Goal: Information Seeking & Learning: Learn about a topic

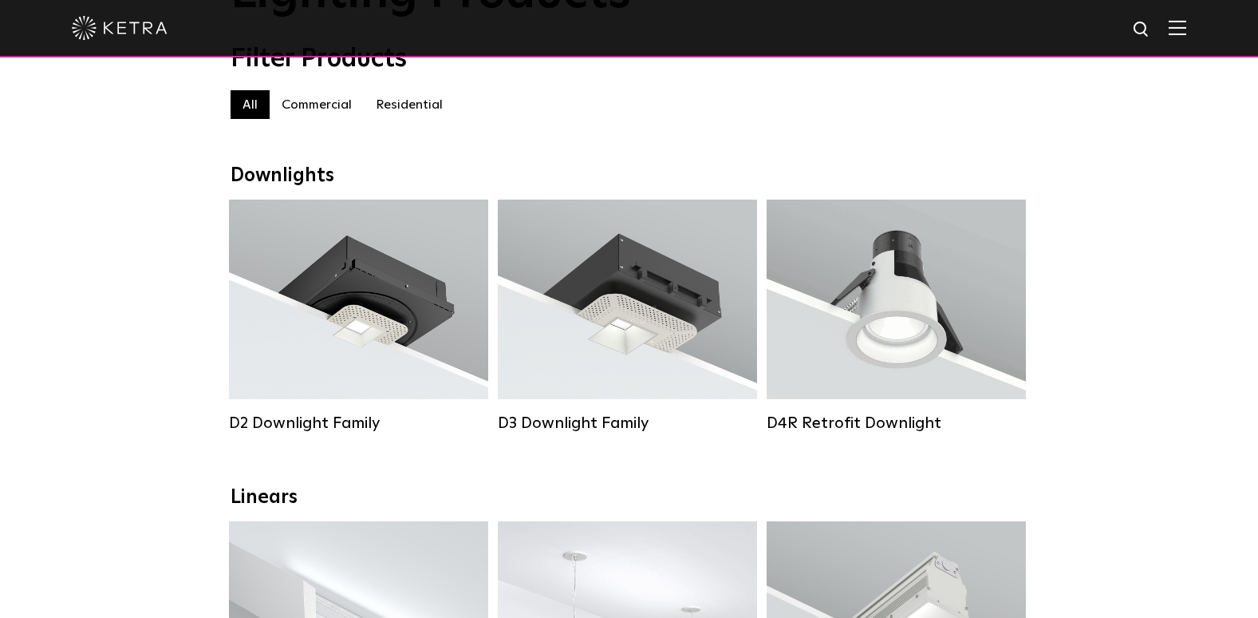
scroll to position [156, 0]
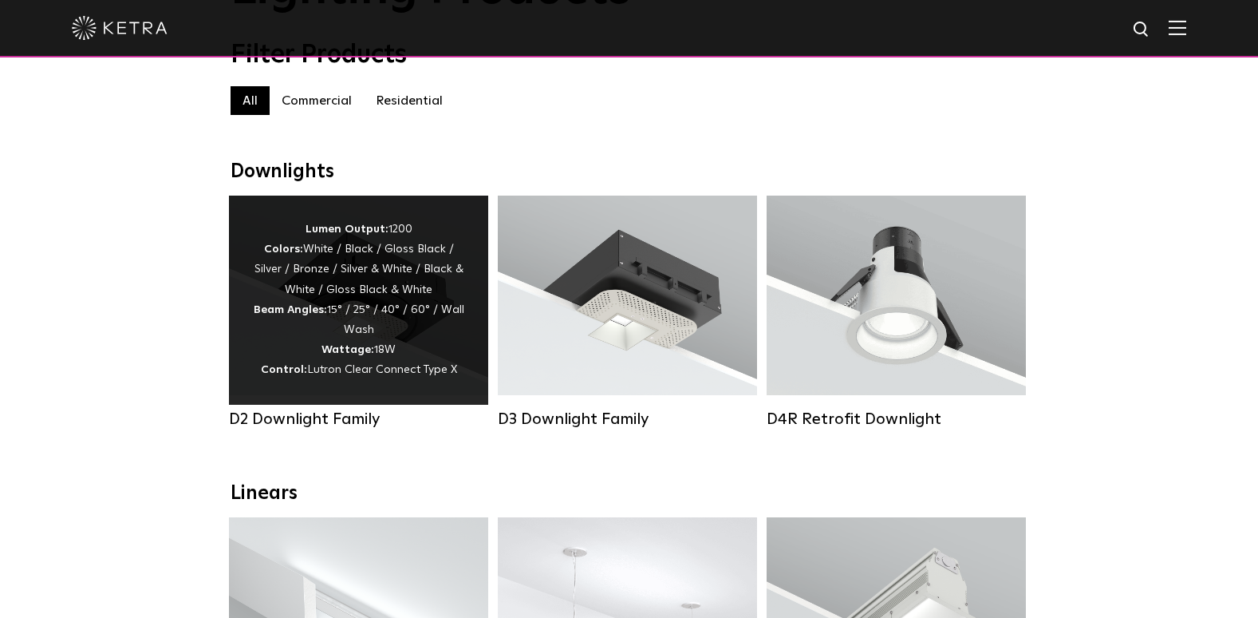
click at [411, 329] on div "Lumen Output: 1200 Colors: White / Black / Gloss Black / Silver / Bronze / Silv…" at bounding box center [358, 299] width 211 height 161
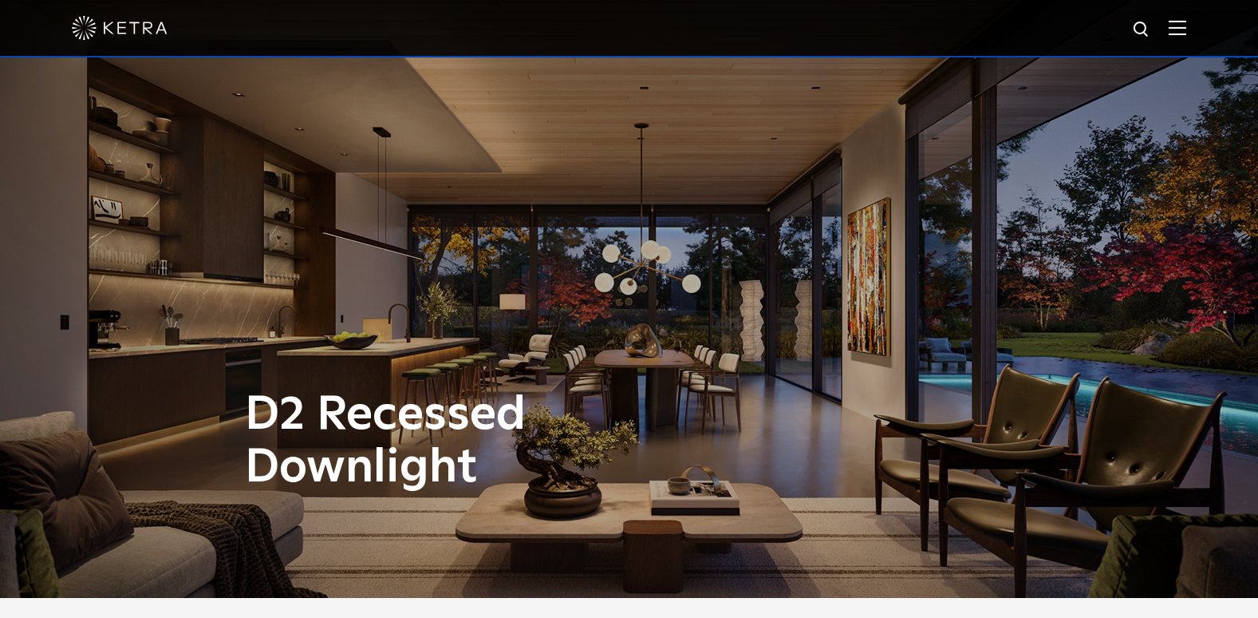
scroll to position [19, 0]
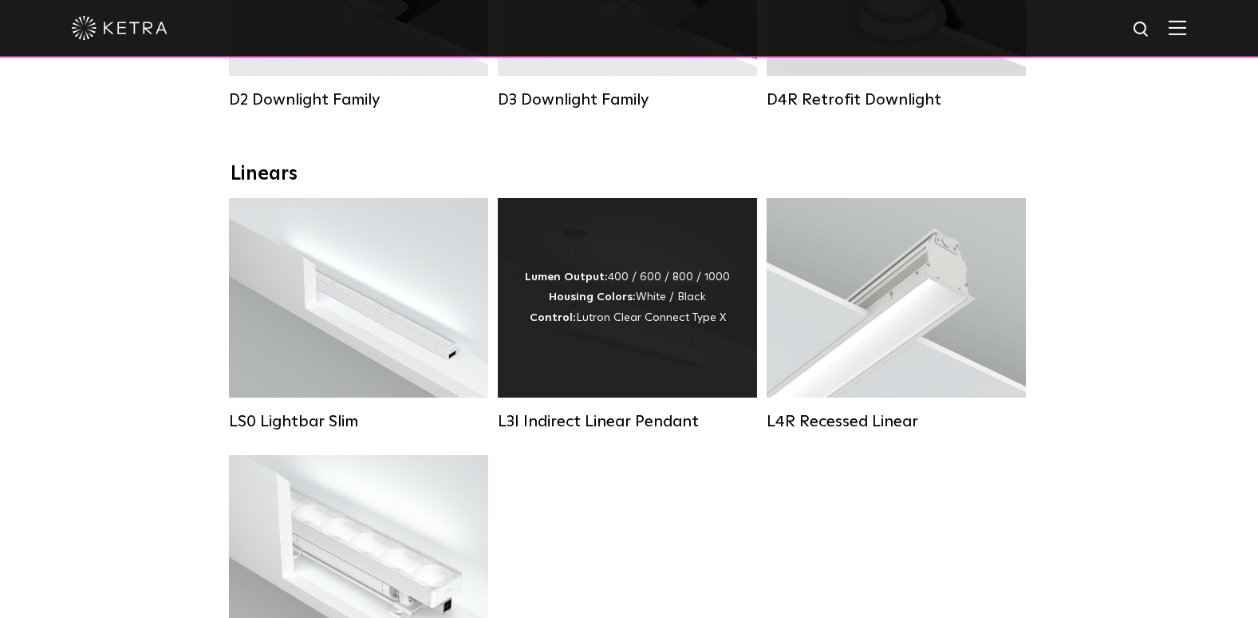
click at [669, 369] on div "Lumen Output: 400 / 600 / 800 / 1000 Housing Colors: White / Black Control: Lut…" at bounding box center [627, 297] width 259 height 199
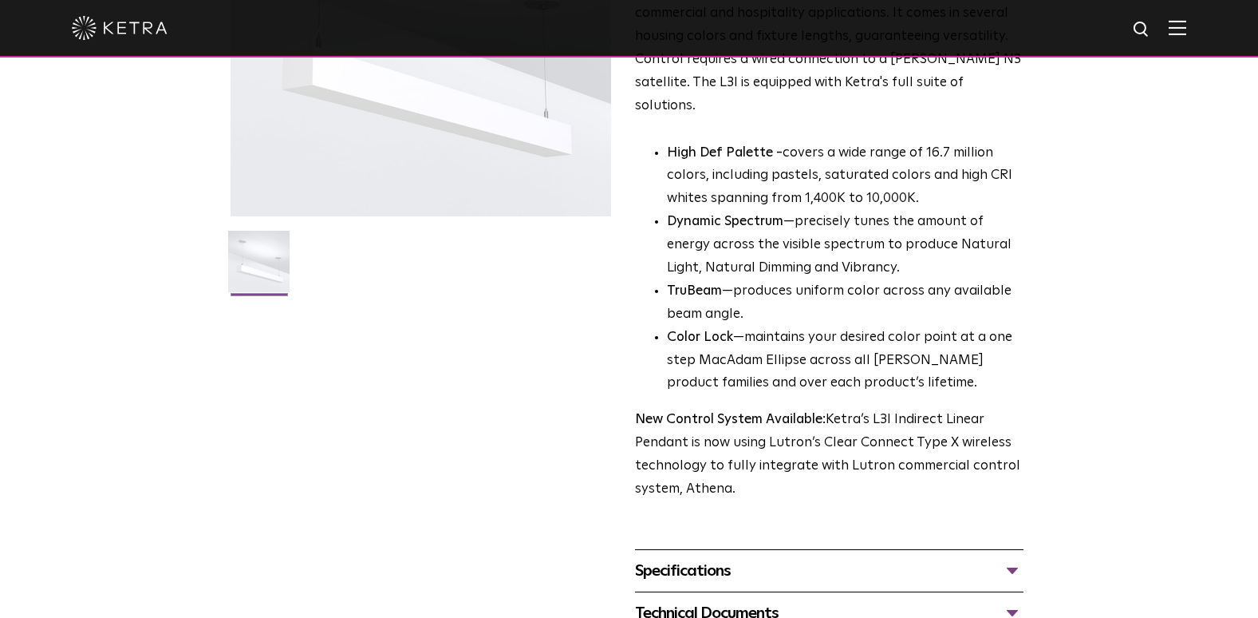
scroll to position [280, 0]
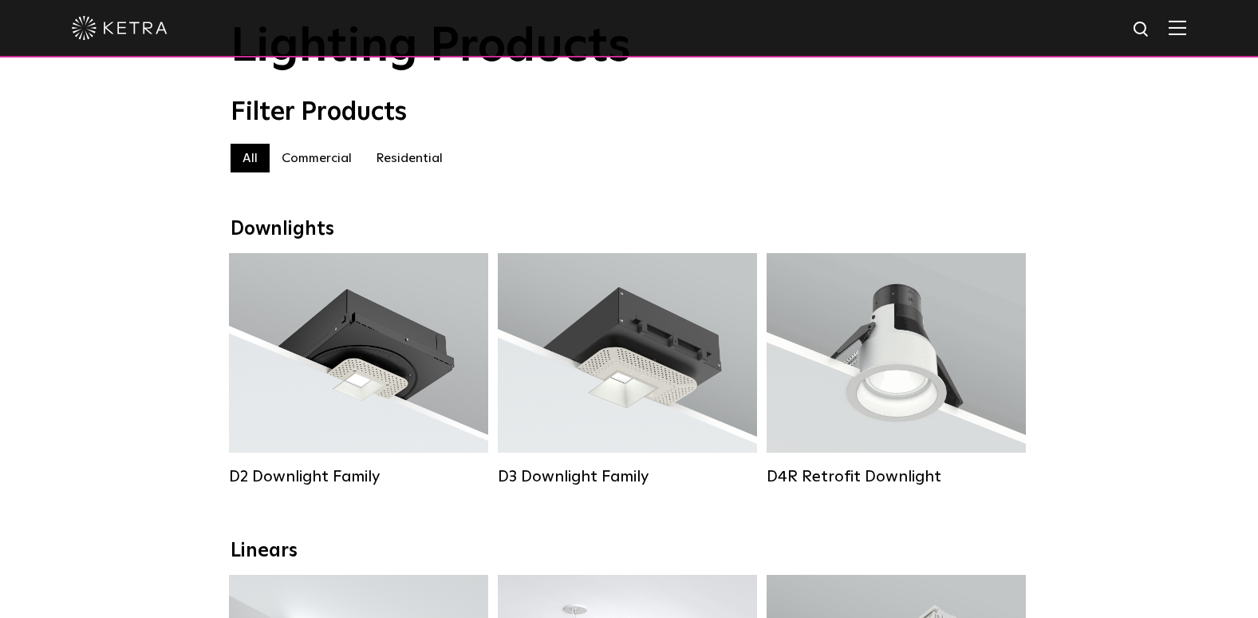
scroll to position [98, 0]
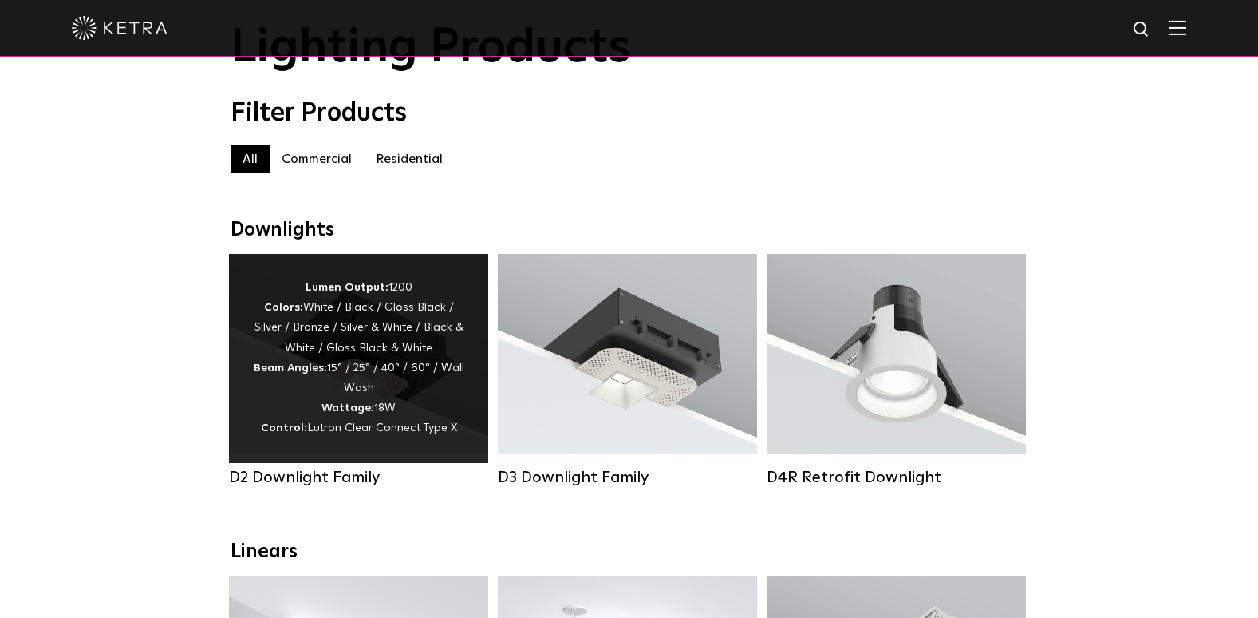
click at [408, 385] on div "Lumen Output: 1200 Colors: White / Black / Gloss Black / Silver / Bronze / Silv…" at bounding box center [358, 358] width 211 height 161
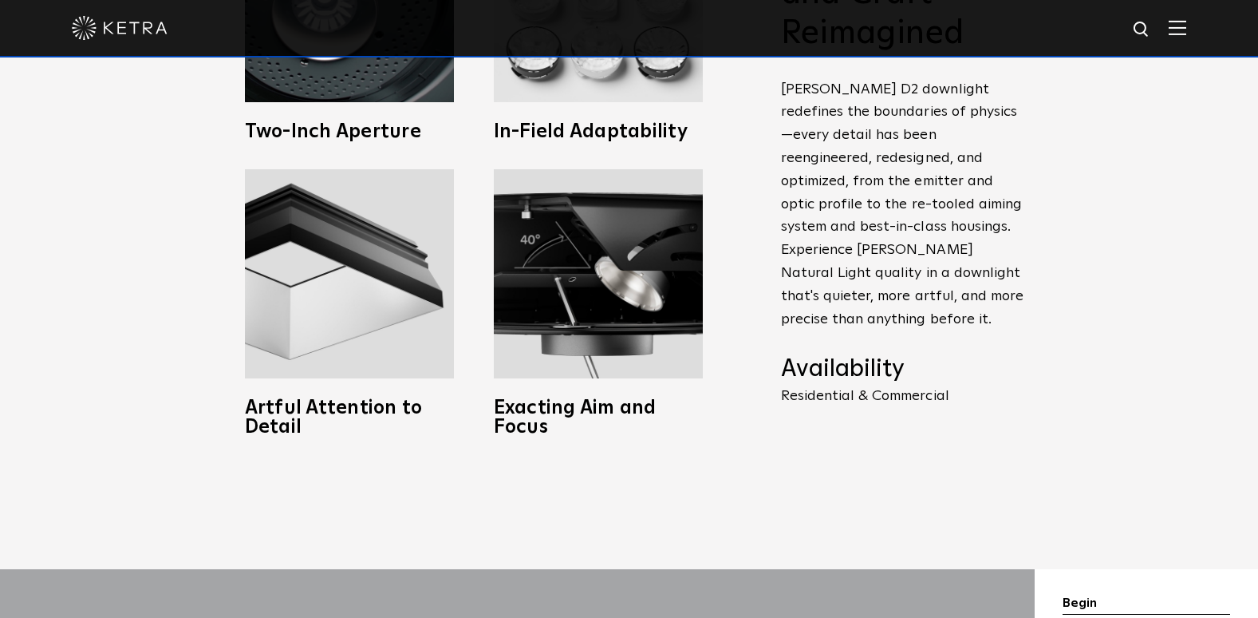
scroll to position [814, 0]
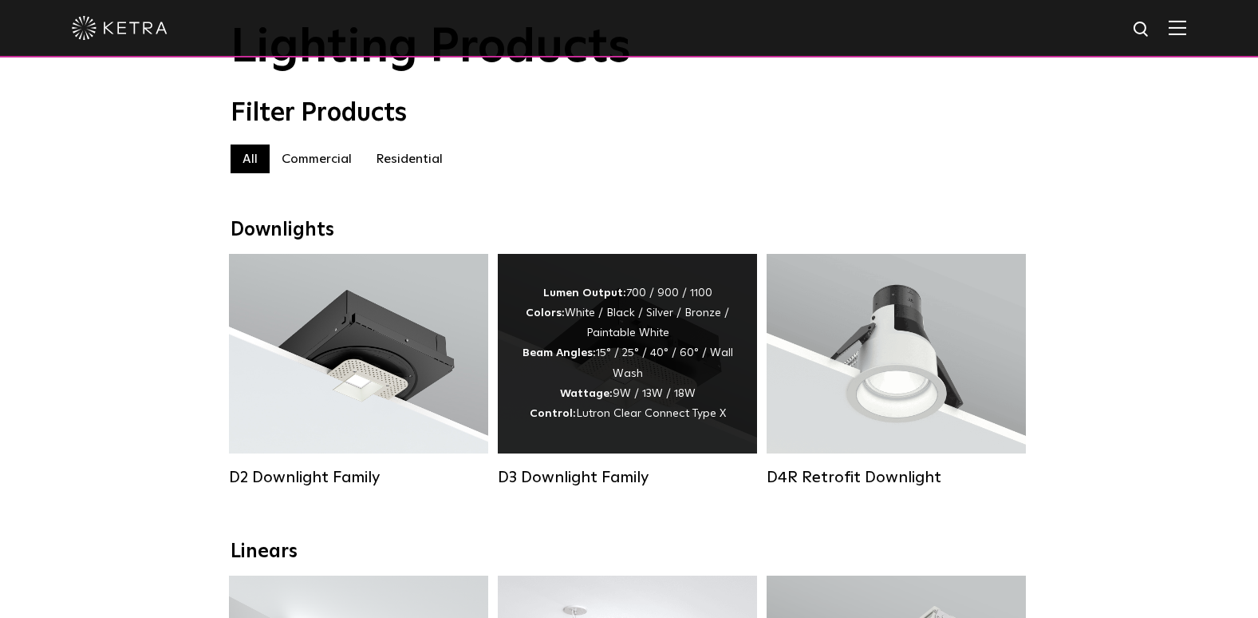
scroll to position [98, 0]
click at [593, 385] on div "Lumen Output: 700 / 900 / 1100 Colors: White / Black / Silver / Bronze / Painta…" at bounding box center [627, 353] width 211 height 140
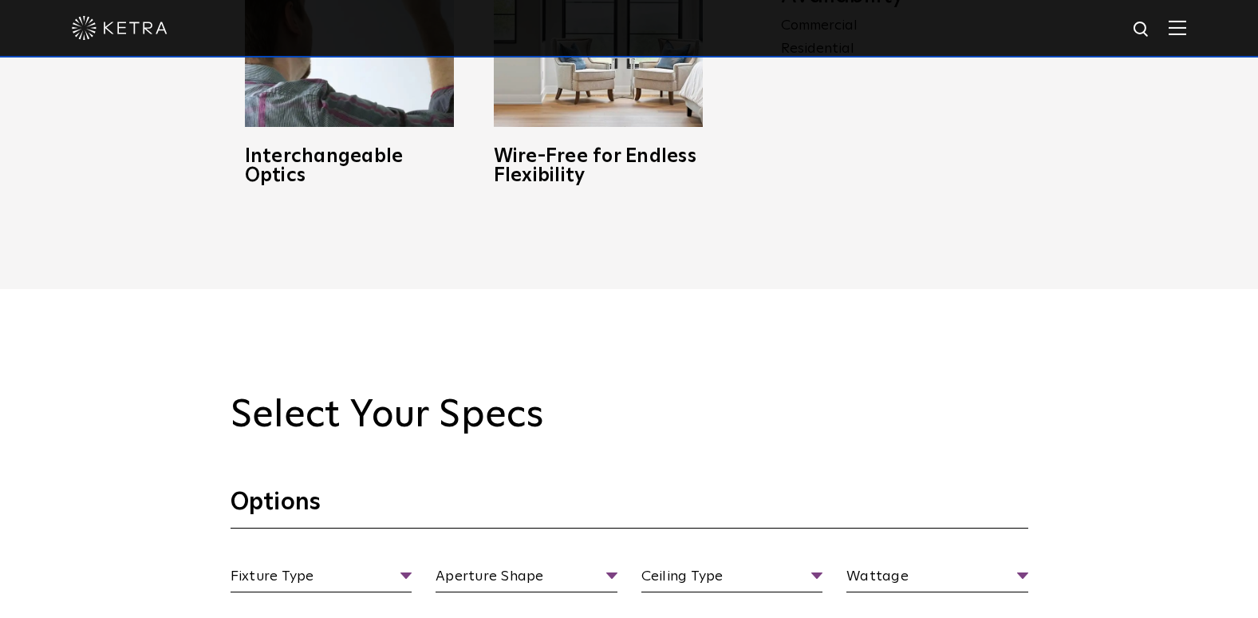
scroll to position [1310, 0]
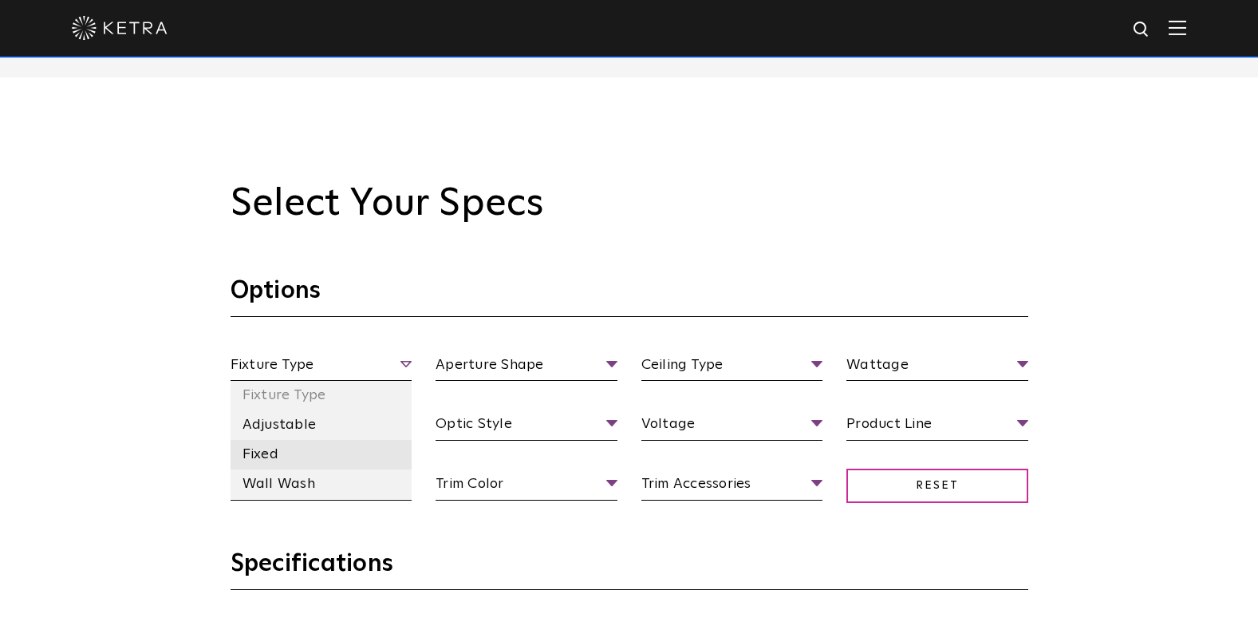
click at [337, 448] on li "Fixed" at bounding box center [322, 455] width 182 height 30
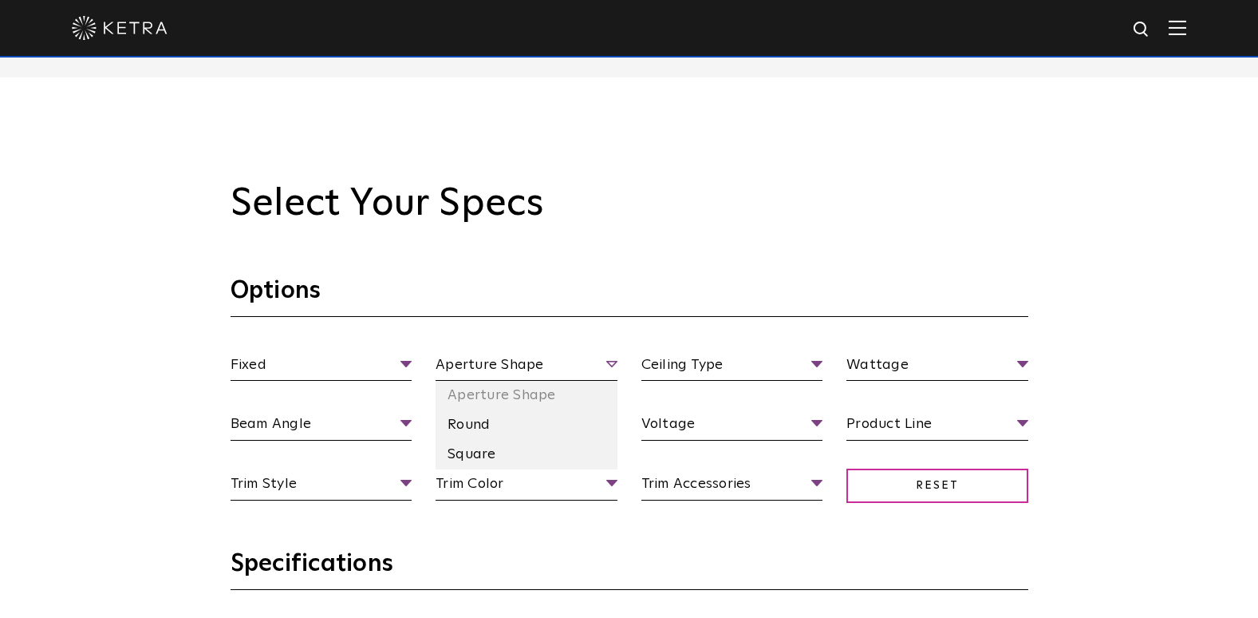
click at [492, 365] on span "Aperture Shape" at bounding box center [527, 367] width 182 height 28
click at [505, 423] on li "Round" at bounding box center [527, 425] width 182 height 30
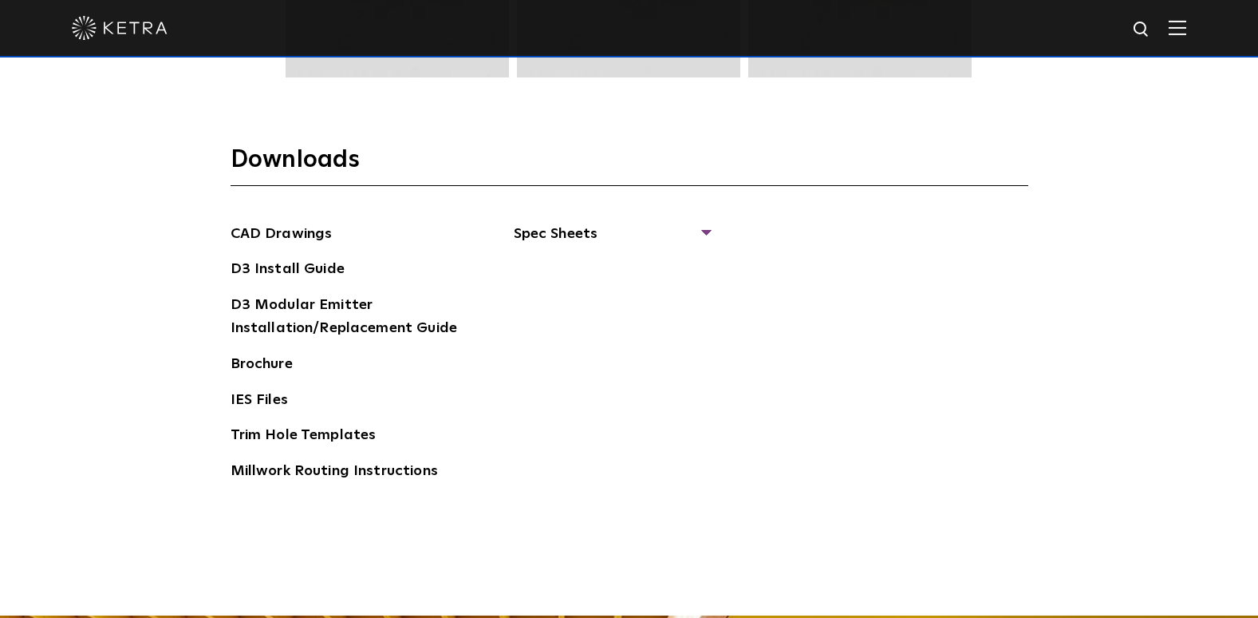
scroll to position [2399, 0]
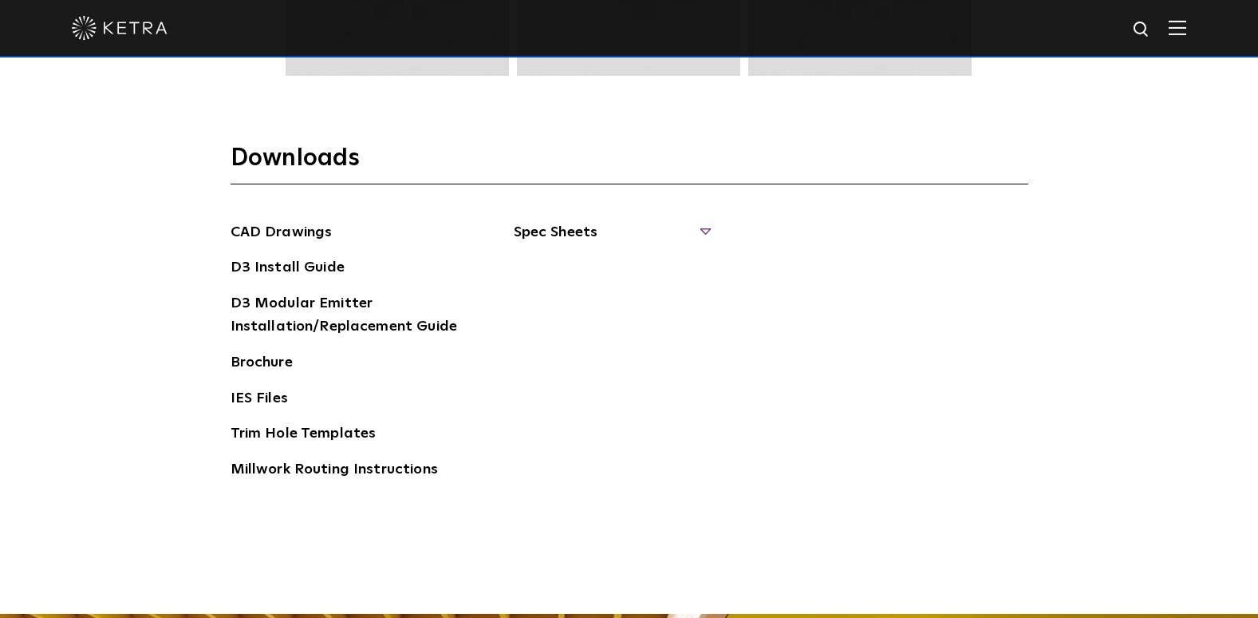
click at [586, 228] on span "Spec Sheets" at bounding box center [611, 238] width 195 height 35
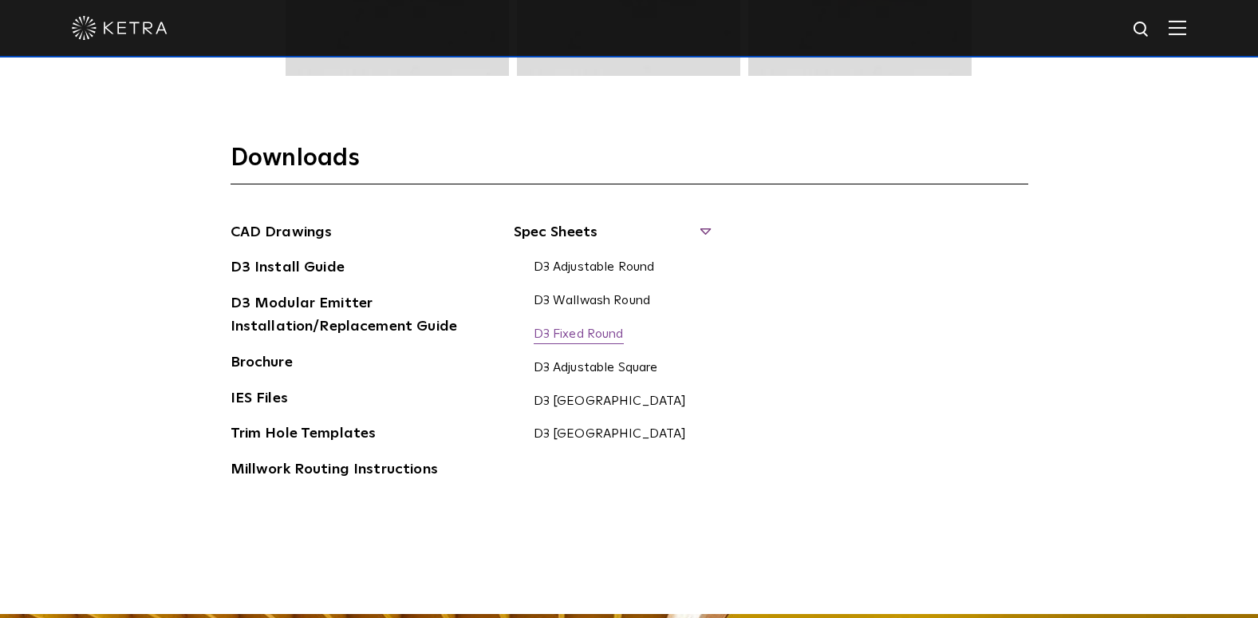
click at [611, 331] on link "D3 Fixed Round" at bounding box center [579, 335] width 90 height 18
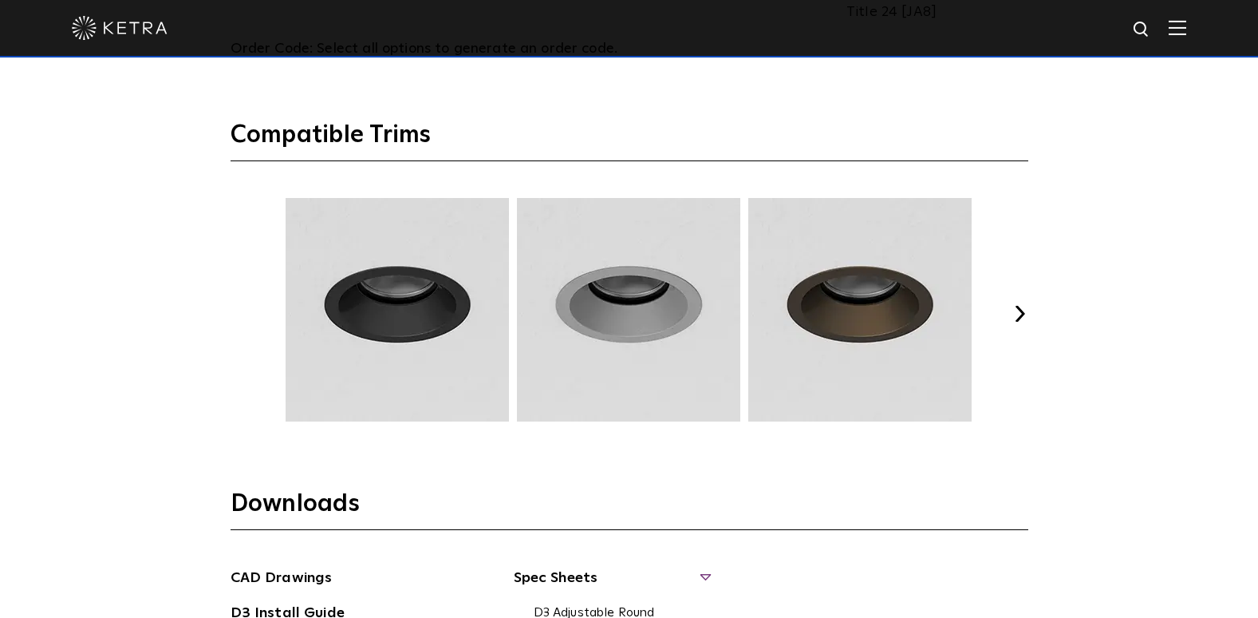
scroll to position [1966, 0]
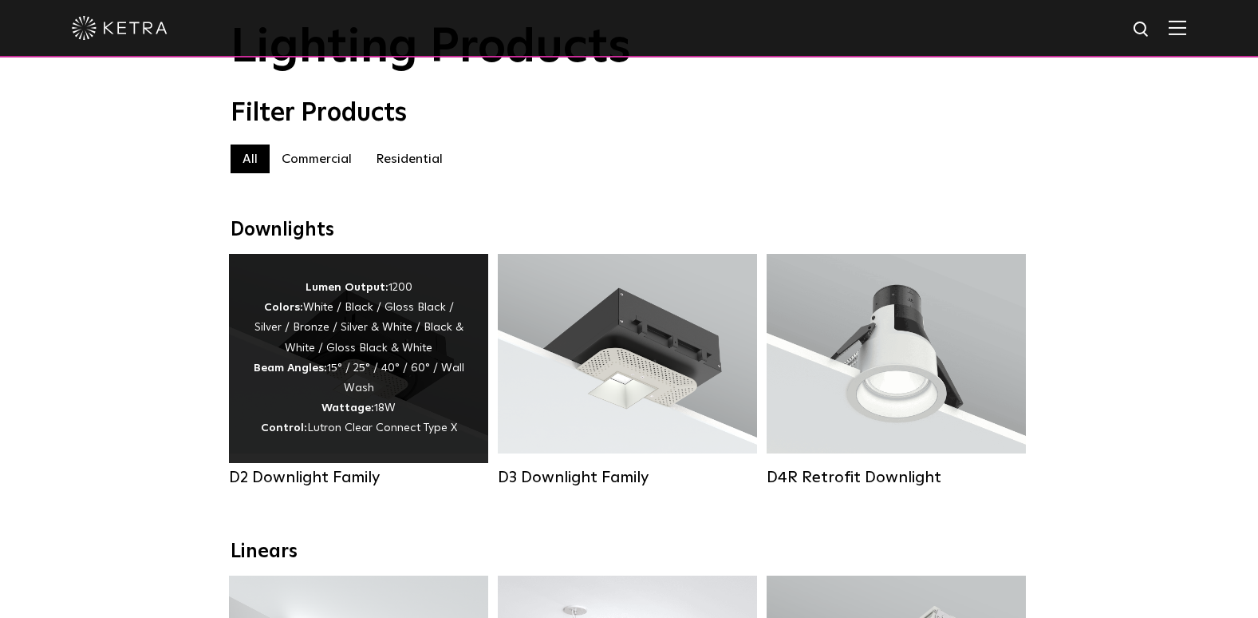
click at [312, 323] on div "Lumen Output: 1200 Colors: White / Black / Gloss Black / Silver / Bronze / Silv…" at bounding box center [358, 358] width 211 height 161
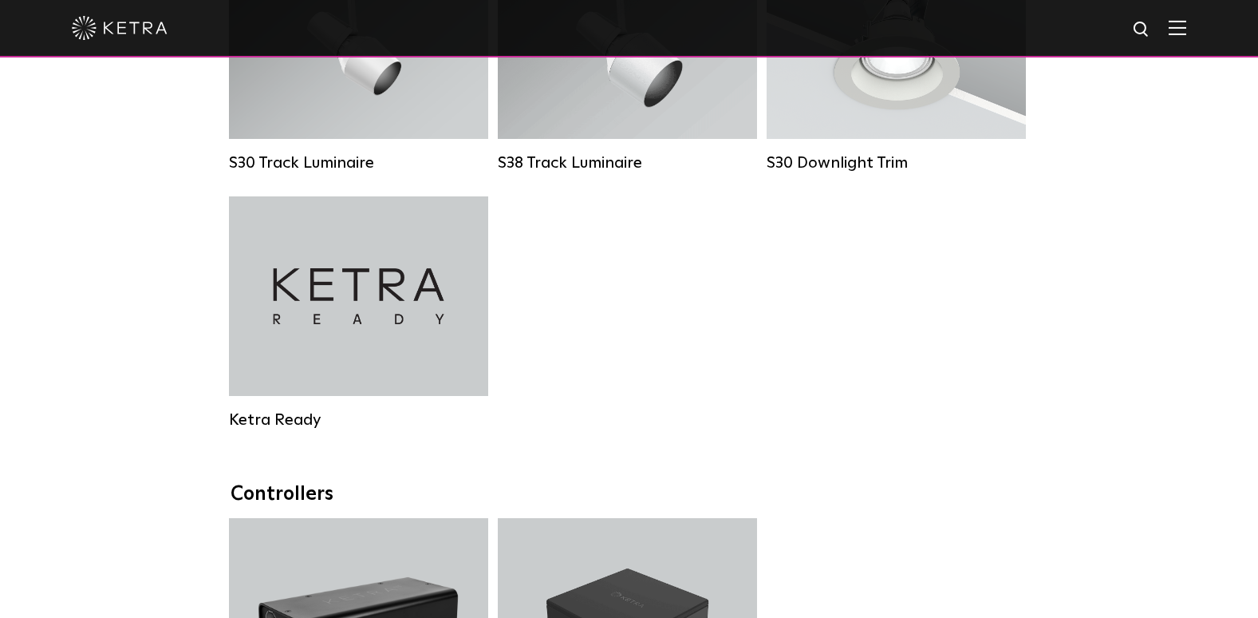
scroll to position [1397, 0]
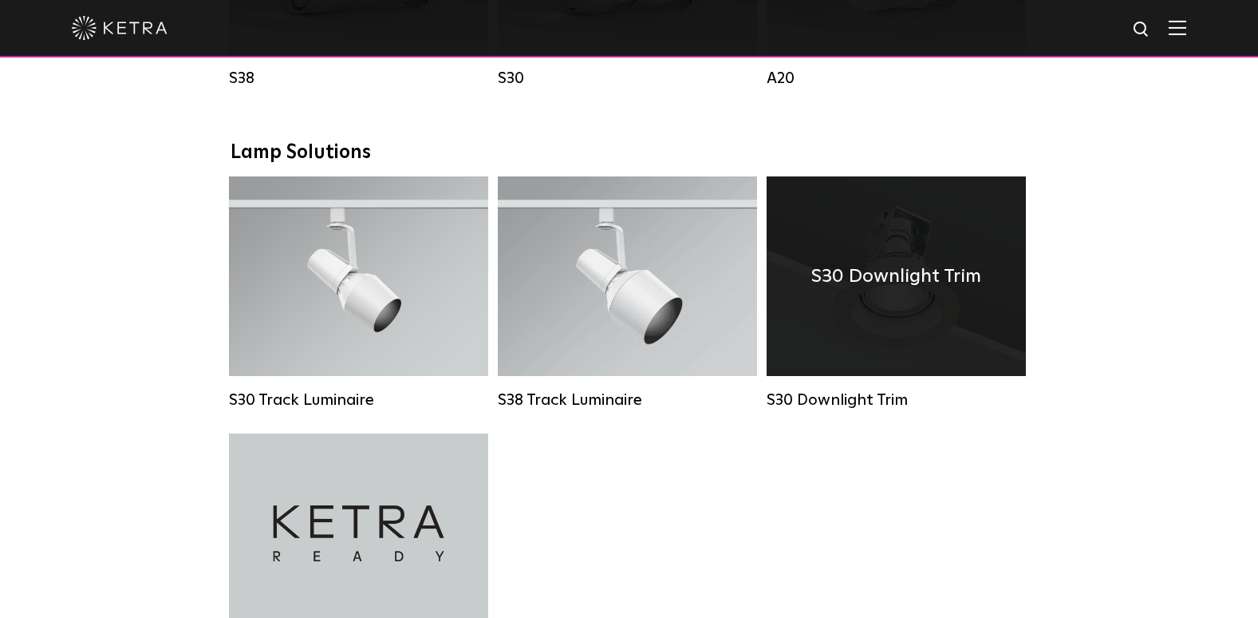
drag, startPoint x: 843, startPoint y: 356, endPoint x: 833, endPoint y: 314, distance: 42.8
click at [833, 314] on div "S30 Downlight Trim" at bounding box center [896, 275] width 259 height 199
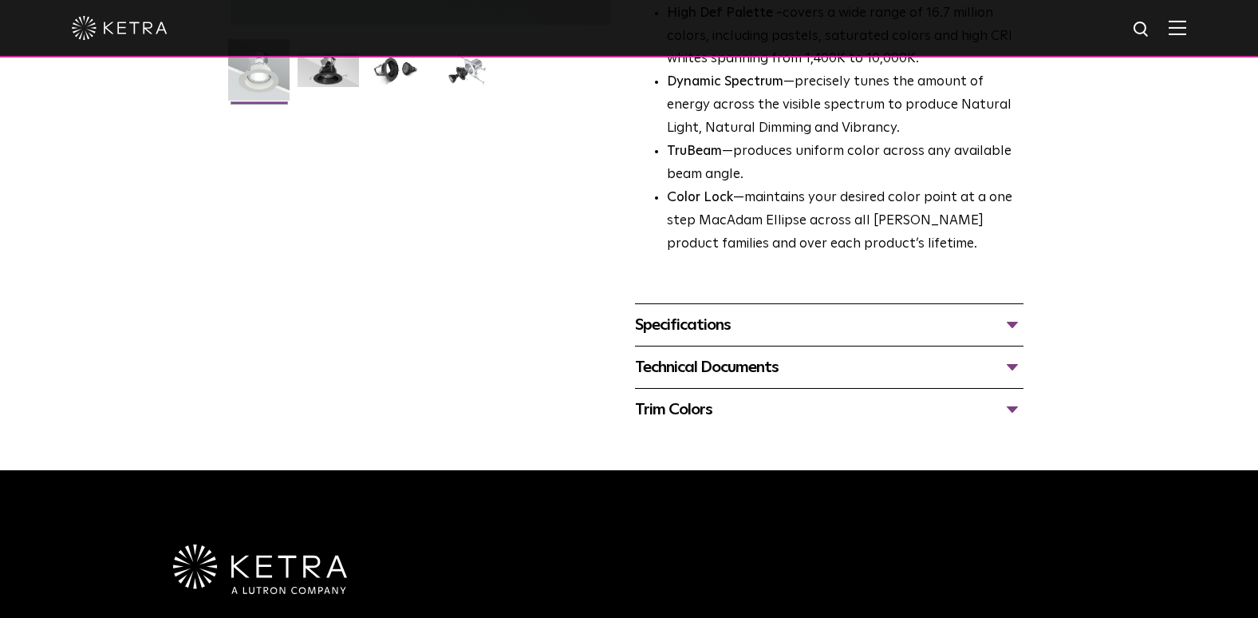
scroll to position [473, 0]
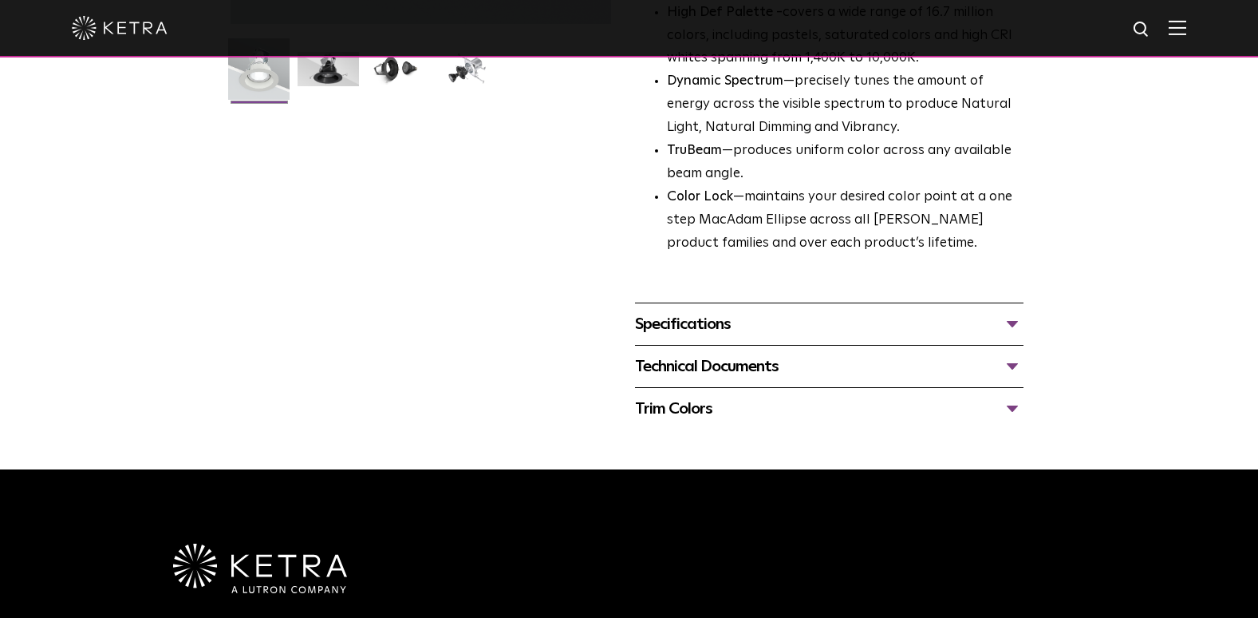
click at [712, 325] on div "Specifications" at bounding box center [829, 324] width 389 height 26
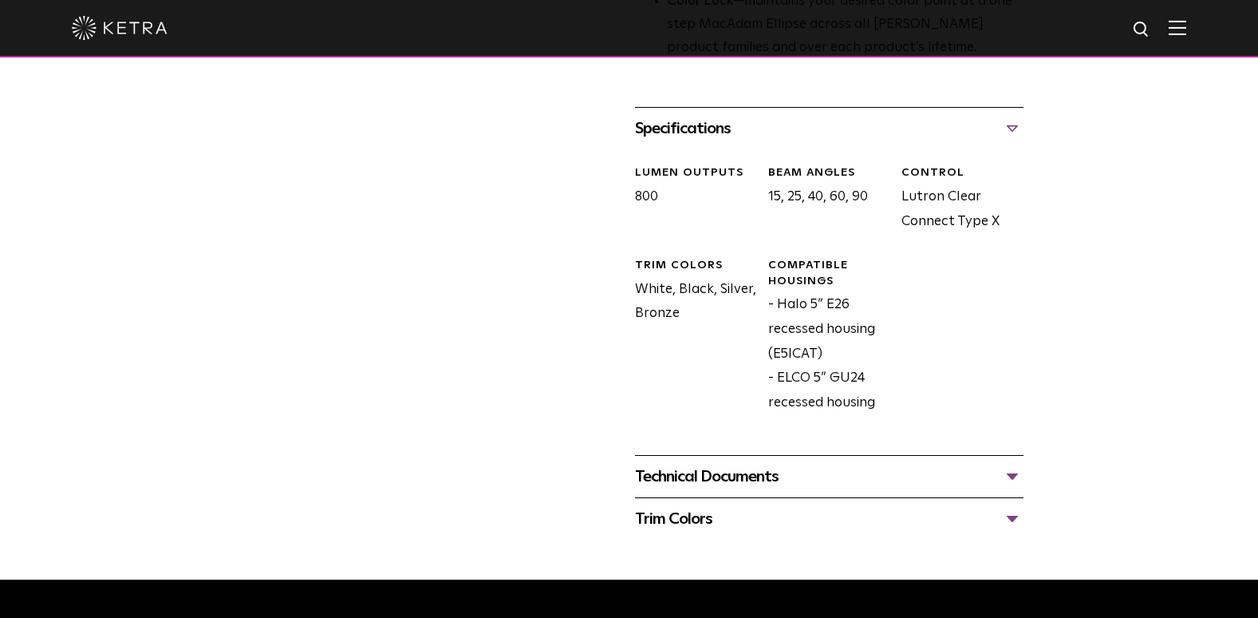
scroll to position [699, 0]
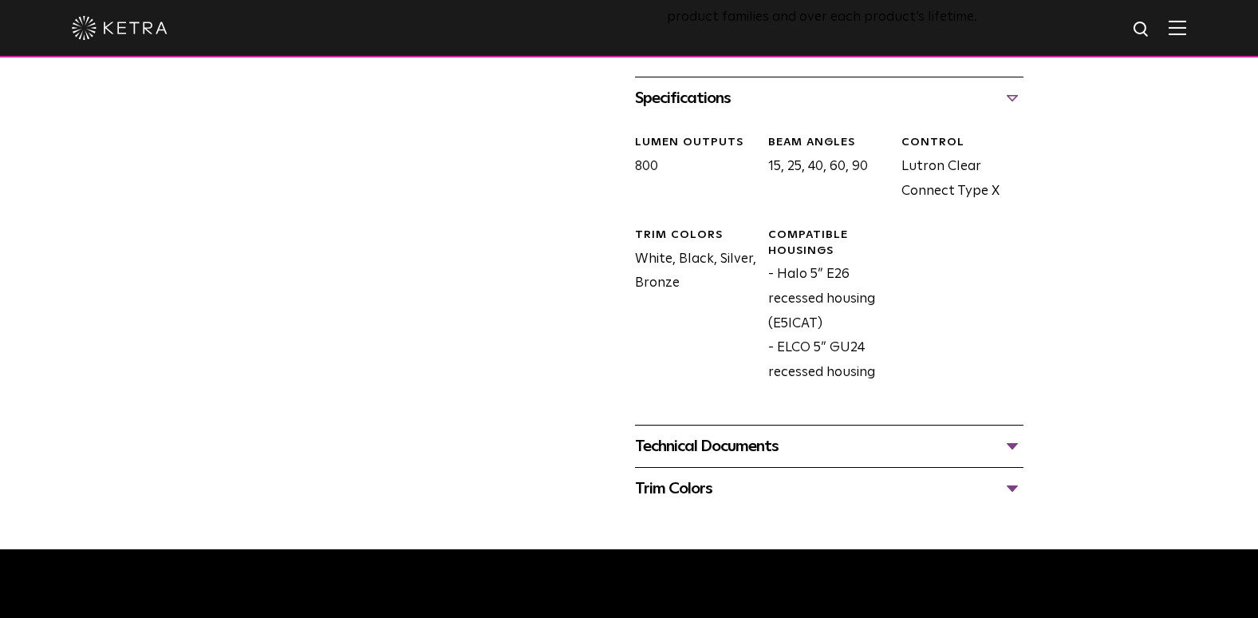
click at [713, 436] on div "Technical Documents" at bounding box center [829, 446] width 389 height 26
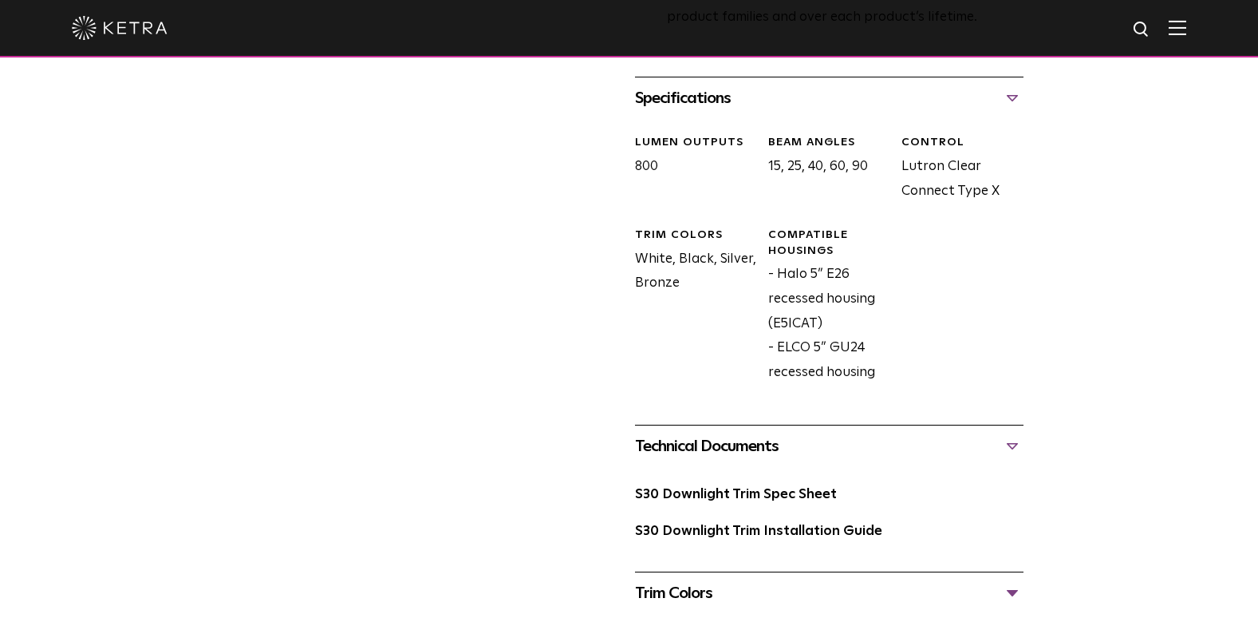
click at [719, 504] on div "S30 Downlight Trim Spec Sheet" at bounding box center [829, 501] width 389 height 37
click at [729, 495] on link "S30 Downlight Trim Spec Sheet" at bounding box center [736, 494] width 202 height 14
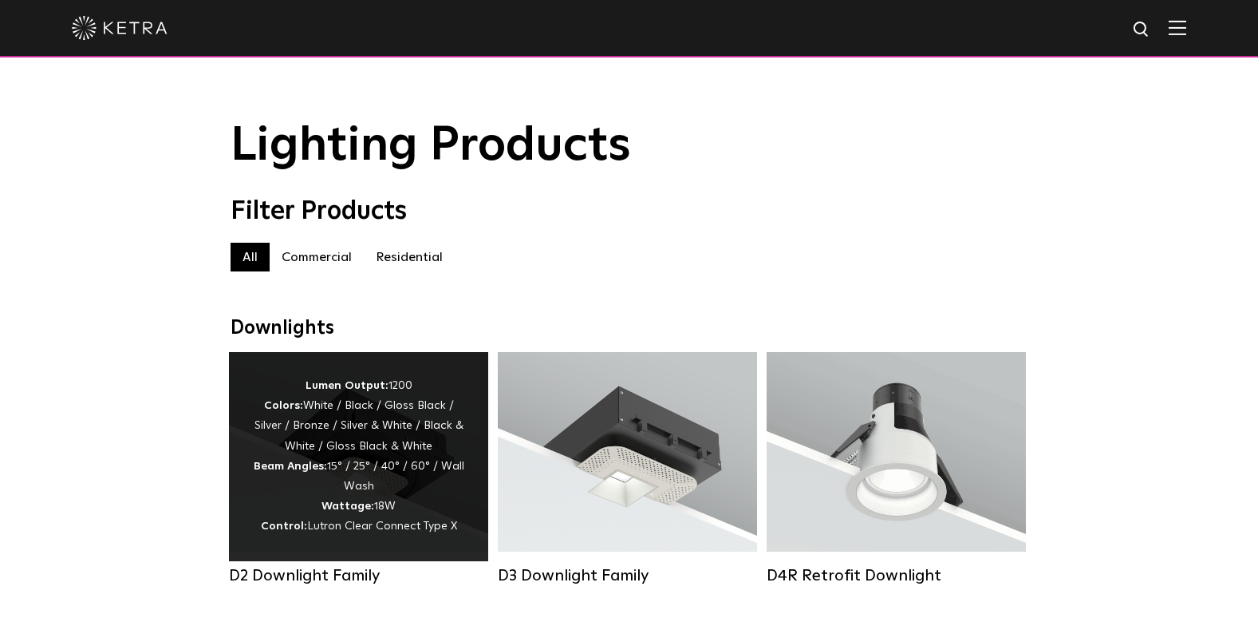
click at [392, 494] on div "Lumen Output: 1200 Colors: White / Black / Gloss Black / Silver / Bronze / Silv…" at bounding box center [358, 456] width 211 height 161
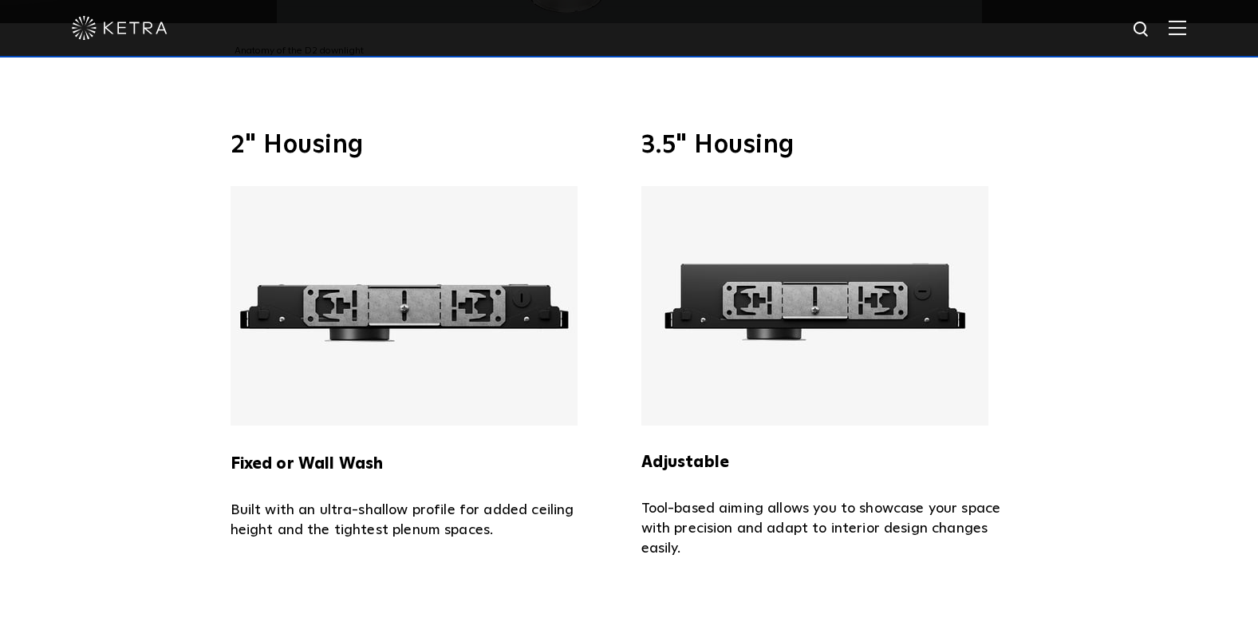
scroll to position [3263, 0]
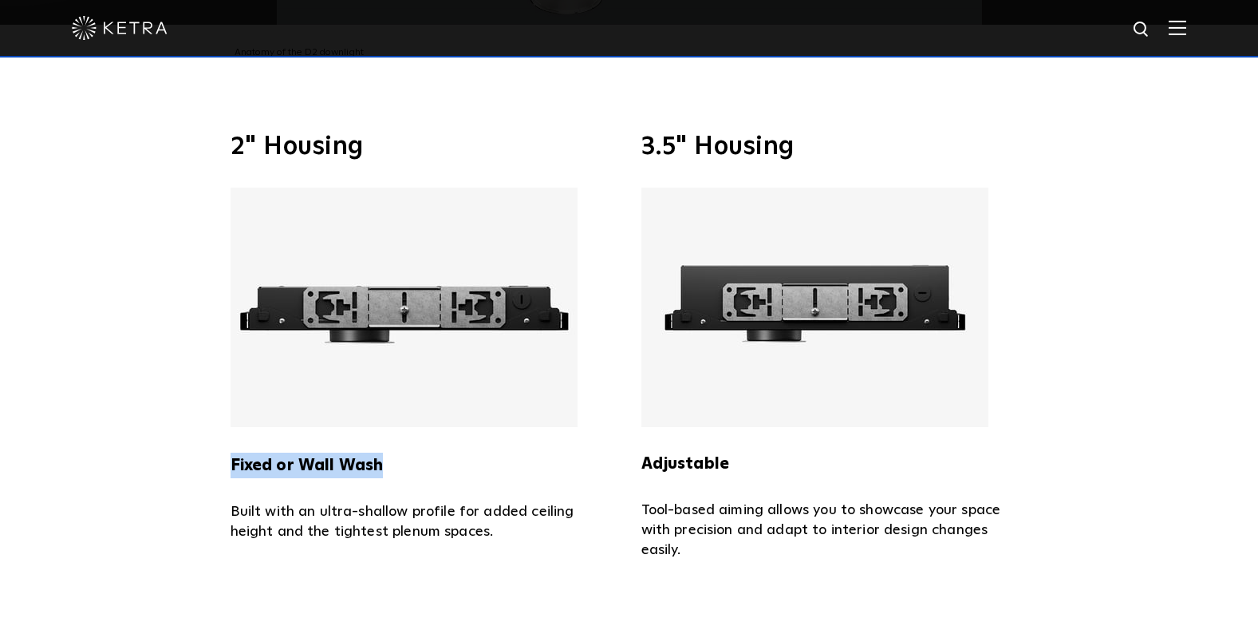
drag, startPoint x: 390, startPoint y: 444, endPoint x: 228, endPoint y: 446, distance: 162.0
click at [228, 446] on div "2" Housing Fixed or Wall Wash Built with an ultra-shallow profile for added cei…" at bounding box center [630, 347] width 830 height 426
drag, startPoint x: 228, startPoint y: 446, endPoint x: 435, endPoint y: 393, distance: 213.2
click at [435, 393] on img at bounding box center [404, 306] width 347 height 239
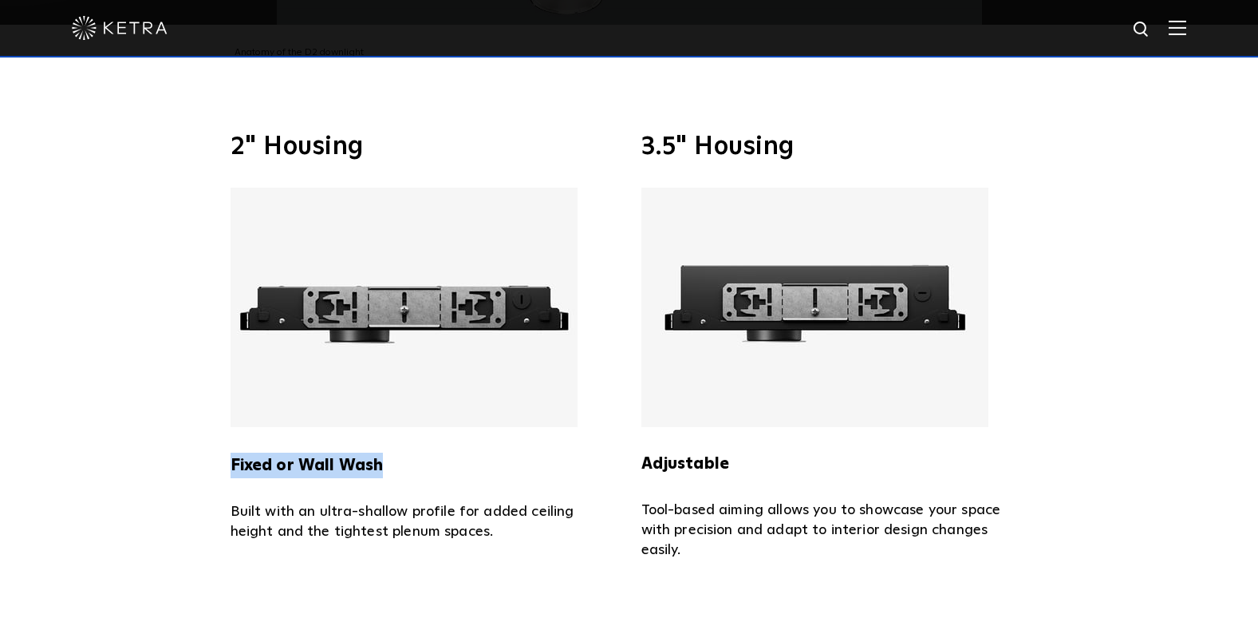
click at [468, 438] on h5 "Fixed or Wall Wash" at bounding box center [424, 452] width 387 height 51
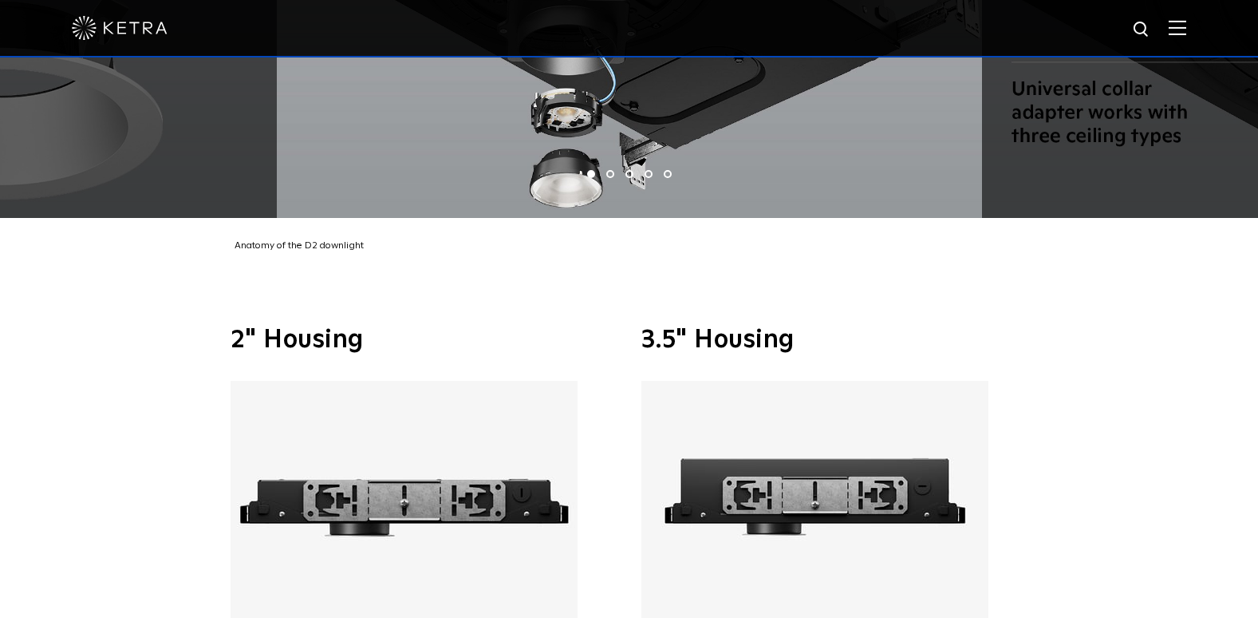
scroll to position [3060, 0]
